Goal: Navigation & Orientation: Find specific page/section

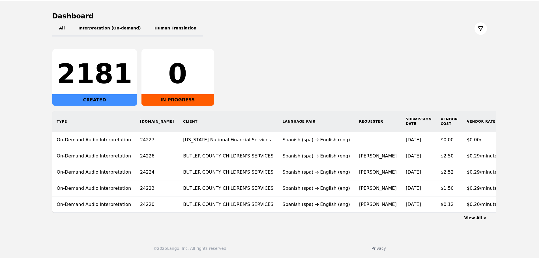
click at [467, 217] on div "View All >" at bounding box center [269, 216] width 434 height 8
click at [468, 217] on link "View All >" at bounding box center [475, 217] width 23 height 5
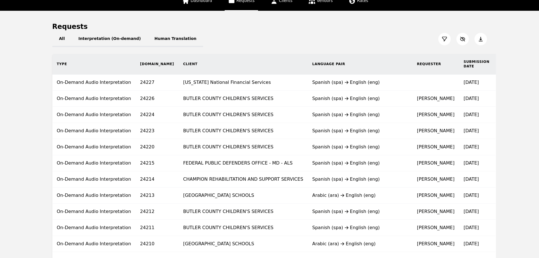
scroll to position [28, 0]
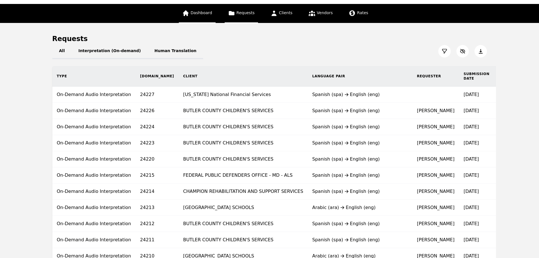
click at [211, 18] on link "Dashboard" at bounding box center [197, 13] width 37 height 19
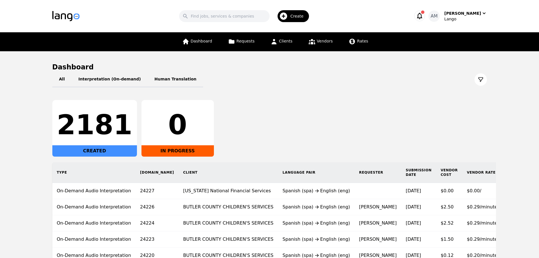
click at [422, 18] on icon "button" at bounding box center [419, 16] width 5 height 7
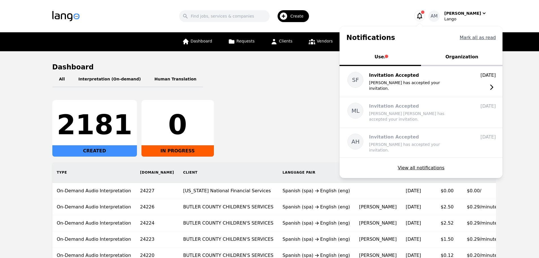
click at [496, 35] on button "Mark all as read" at bounding box center [477, 37] width 36 height 7
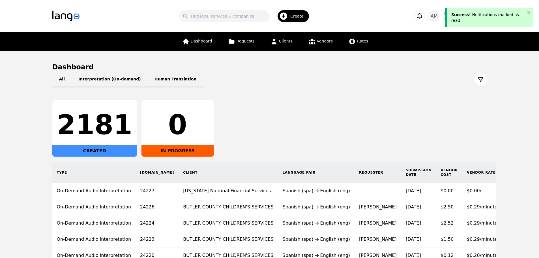
click at [308, 43] on icon at bounding box center [311, 41] width 7 height 5
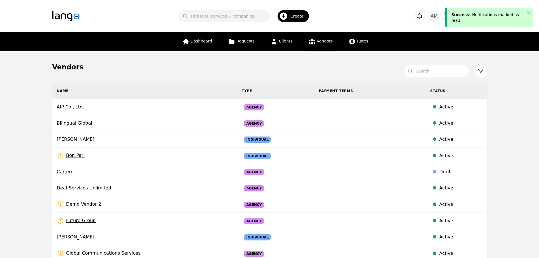
drag, startPoint x: 473, startPoint y: 71, endPoint x: 476, endPoint y: 70, distance: 3.0
click at [475, 71] on div at bounding box center [477, 71] width 18 height 12
click at [478, 70] on icon at bounding box center [480, 71] width 4 height 4
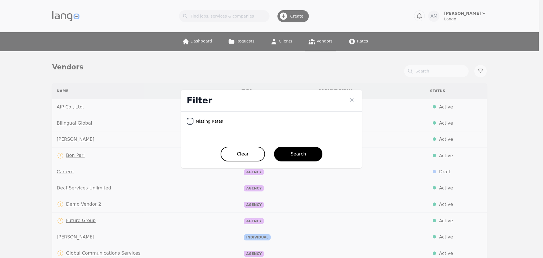
click at [190, 121] on input "checkbox" at bounding box center [190, 121] width 5 height 5
checkbox input "true"
click at [312, 154] on button "Search" at bounding box center [298, 153] width 48 height 15
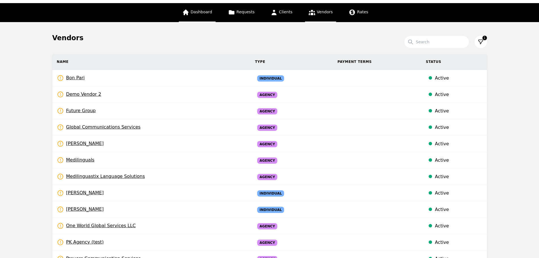
scroll to position [28, 0]
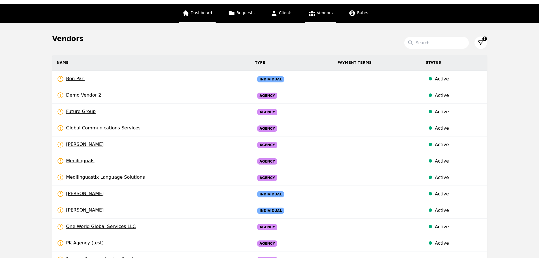
click at [203, 16] on link "Dashboard" at bounding box center [197, 13] width 37 height 19
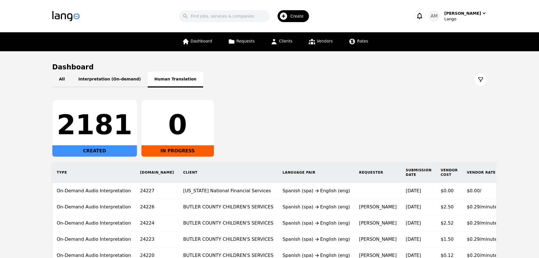
click at [163, 79] on button "Human Translation" at bounding box center [176, 80] width 56 height 16
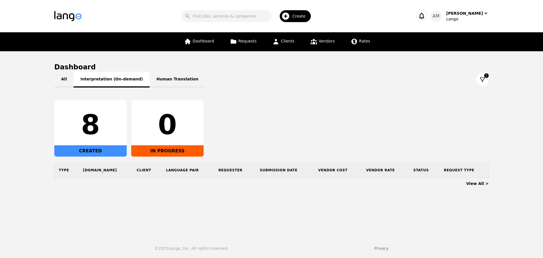
click at [122, 83] on button "Interpretation (On-demand)" at bounding box center [112, 80] width 76 height 16
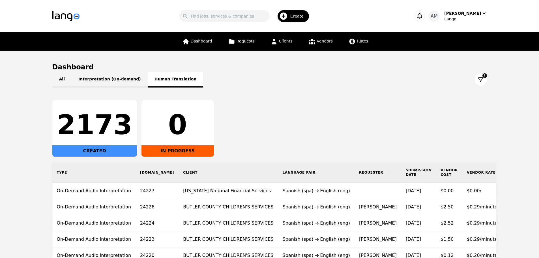
click at [152, 79] on button "Human Translation" at bounding box center [176, 80] width 56 height 16
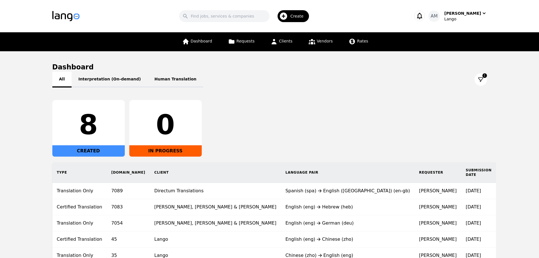
click at [68, 81] on button "All" at bounding box center [61, 80] width 19 height 16
